Goal: Information Seeking & Learning: Learn about a topic

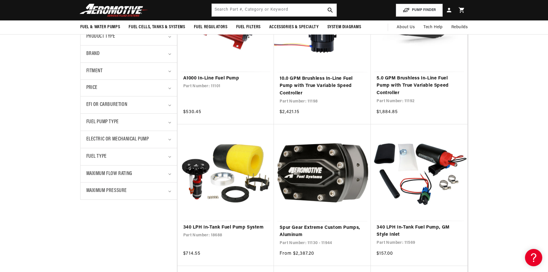
scroll to position [144, 0]
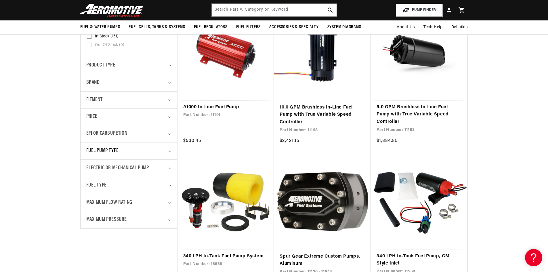
click at [117, 151] on span "Fuel Pump Type" at bounding box center [102, 151] width 33 height 8
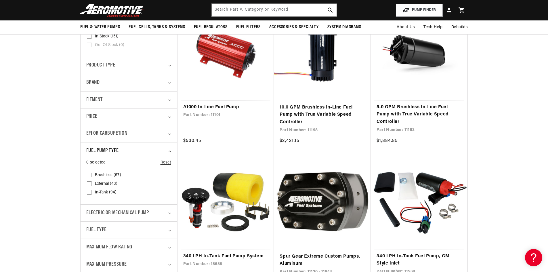
click at [117, 151] on span "Fuel Pump Type" at bounding box center [102, 151] width 33 height 8
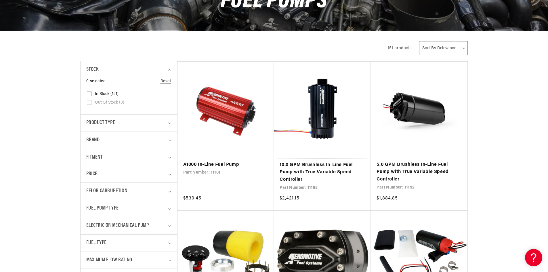
scroll to position [115, 0]
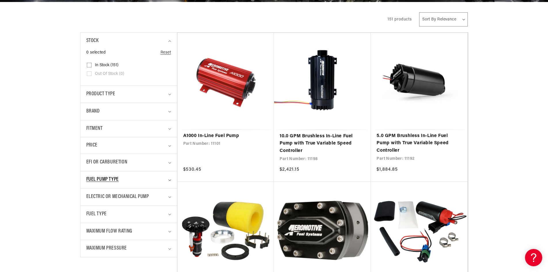
click at [111, 178] on span "Fuel Pump Type" at bounding box center [102, 180] width 33 height 8
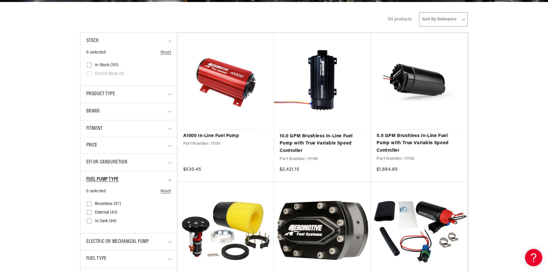
click at [111, 178] on span "Fuel Pump Type" at bounding box center [102, 180] width 33 height 8
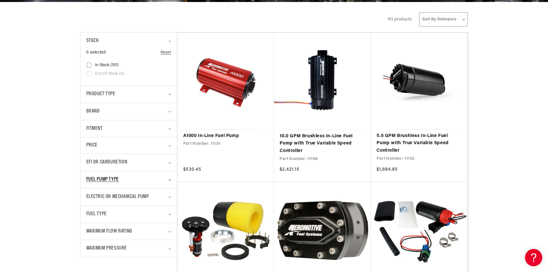
scroll to position [144, 0]
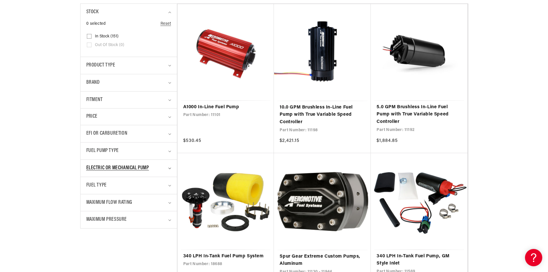
click at [118, 168] on span "Electric or Mechanical Pump" at bounding box center [117, 168] width 63 height 8
click at [117, 168] on span "Electric or Mechanical Pump" at bounding box center [117, 168] width 63 height 8
click at [111, 187] on div "Fuel Type" at bounding box center [126, 185] width 80 height 8
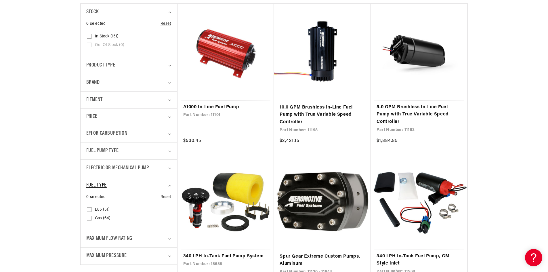
click at [111, 181] on summary "Fuel Type" at bounding box center [128, 185] width 85 height 17
click at [110, 221] on span "Maximum Pressure" at bounding box center [106, 220] width 41 height 8
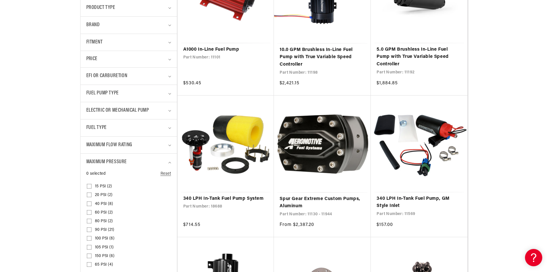
scroll to position [259, 0]
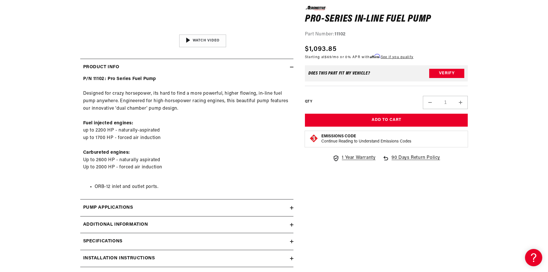
scroll to position [288, 0]
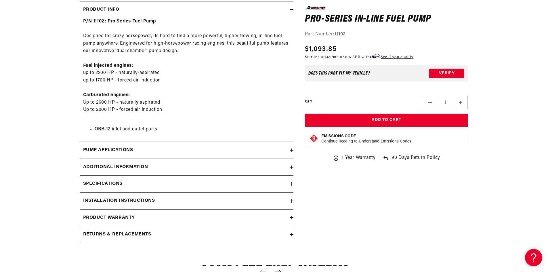
click at [247, 149] on div "Pump Applications" at bounding box center [185, 149] width 210 height 7
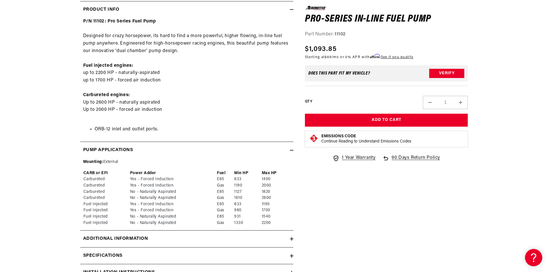
click at [247, 148] on div "Pump Applications" at bounding box center [185, 149] width 210 height 7
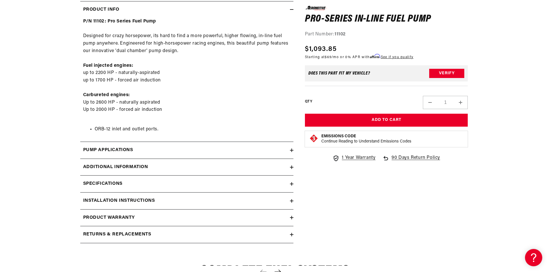
click at [206, 184] on div "Specifications" at bounding box center [185, 183] width 210 height 7
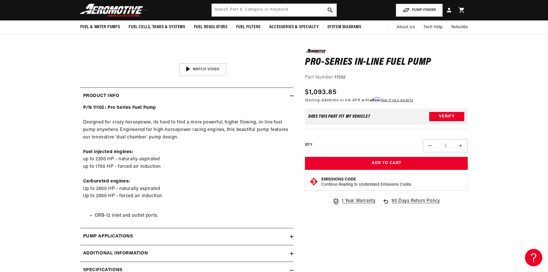
scroll to position [0, 0]
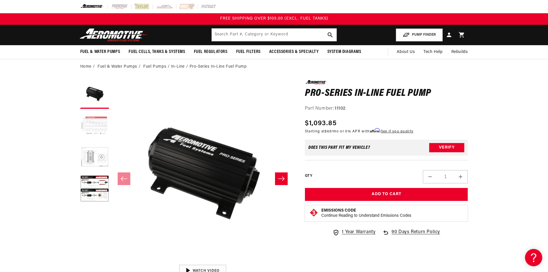
click at [97, 123] on button "Load image 2 in gallery view" at bounding box center [94, 126] width 29 height 29
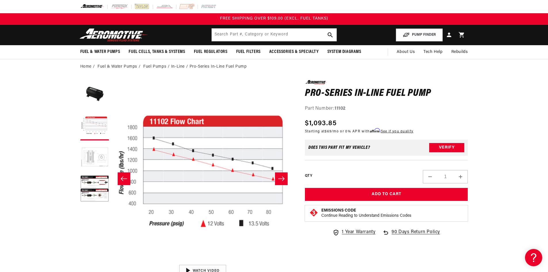
click at [96, 155] on button "Load image 3 in gallery view" at bounding box center [94, 157] width 29 height 29
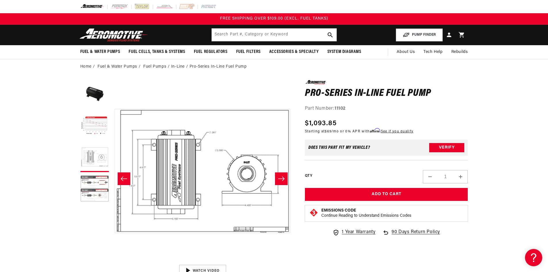
click at [100, 178] on button "Load image 4 in gallery view" at bounding box center [94, 189] width 29 height 29
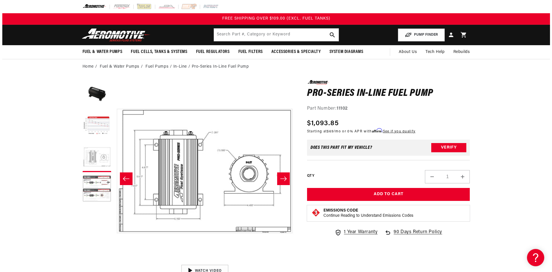
scroll to position [0, 545]
